Goal: Information Seeking & Learning: Learn about a topic

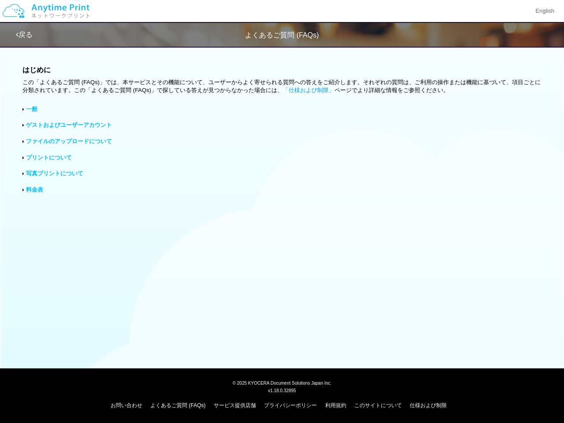
click at [282, 212] on div "はじめに この「よくあるご質問 (FAQs)」では、本サービスとその機能について、ユーザーからよく寄せられる質問への答えをご紹介します。それぞれの質問は、ご利…" at bounding box center [282, 132] width 564 height 183
click at [46, 11] on img at bounding box center [46, 11] width 94 height 31
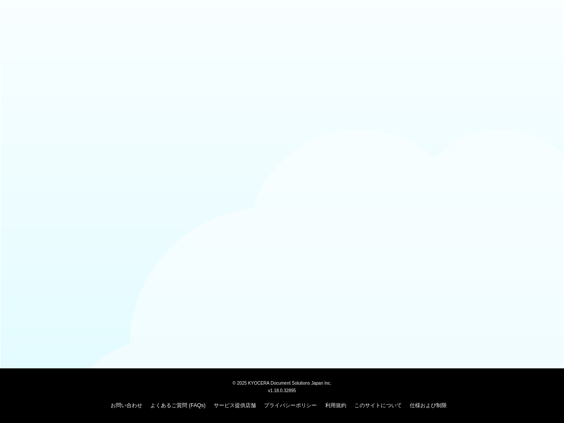
click at [544, 11] on div at bounding box center [282, 21] width 564 height 43
click at [25, 35] on div at bounding box center [282, 21] width 564 height 43
click at [25, 34] on div at bounding box center [282, 21] width 564 height 43
click at [310, 90] on body "© [DATE] KYOCERA Document Solutions Japan Inc. v1.18.0.32895 お問い合わせ よくあるご質問 (FA…" at bounding box center [282, 211] width 564 height 423
click at [31, 109] on body "© [DATE] KYOCERA Document Solutions Japan Inc. v1.18.0.32895 お問い合わせ よくあるご質問 (FA…" at bounding box center [282, 211] width 564 height 423
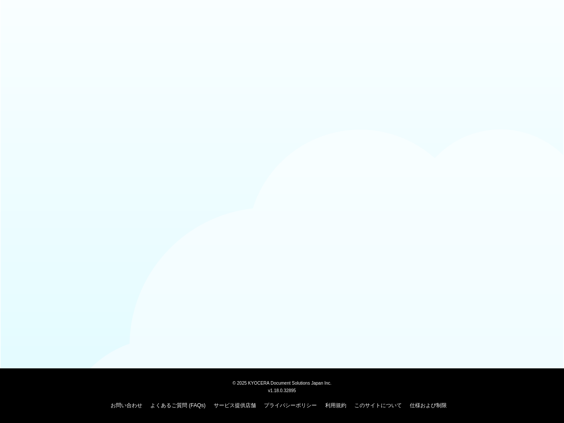
click at [68, 125] on body "© [DATE] KYOCERA Document Solutions Japan Inc. v1.18.0.32895 お問い合わせ よくあるご質問 (FA…" at bounding box center [282, 211] width 564 height 423
click at [68, 141] on body "© [DATE] KYOCERA Document Solutions Japan Inc. v1.18.0.32895 お問い合わせ よくあるご質問 (FA…" at bounding box center [282, 211] width 564 height 423
click at [48, 157] on body "© [DATE] KYOCERA Document Solutions Japan Inc. v1.18.0.32895 お問い合わせ よくあるご質問 (FA…" at bounding box center [282, 211] width 564 height 423
